Goal: Task Accomplishment & Management: Manage account settings

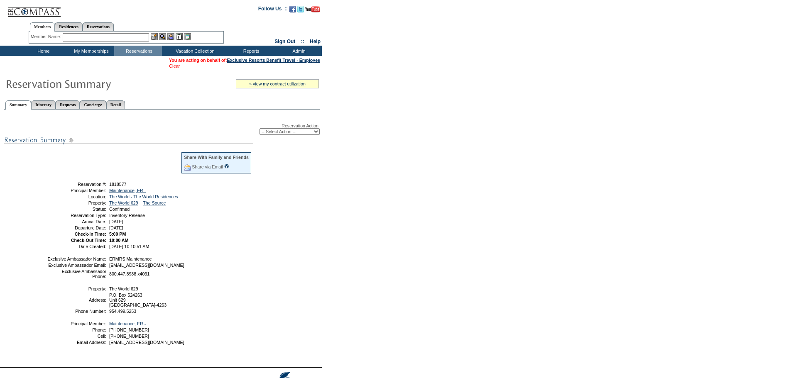
click at [169, 67] on link "Clear" at bounding box center [174, 66] width 11 height 5
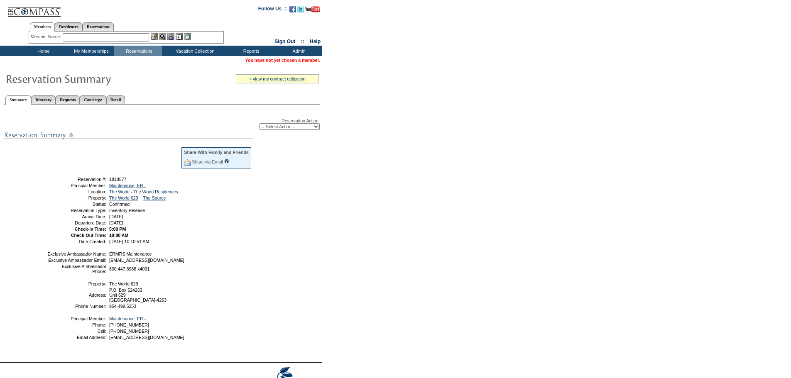
click at [114, 37] on input "text" at bounding box center [106, 37] width 86 height 8
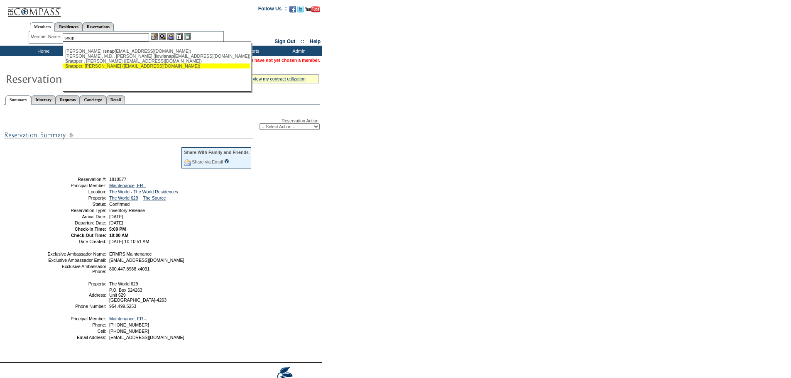
click at [117, 66] on div "Snap per, [PERSON_NAME] ([EMAIL_ADDRESS][DOMAIN_NAME])" at bounding box center [156, 66] width 183 height 5
type input "[PERSON_NAME] ([EMAIL_ADDRESS][DOMAIN_NAME])"
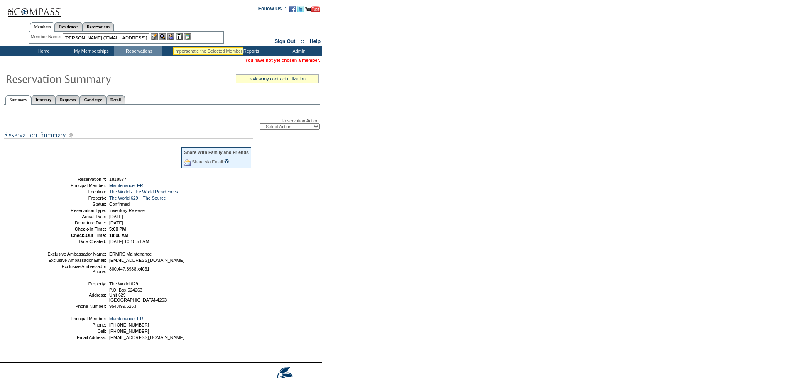
click at [173, 37] on img at bounding box center [170, 36] width 7 height 7
click at [166, 37] on img at bounding box center [162, 36] width 7 height 7
